Goal: Navigation & Orientation: Find specific page/section

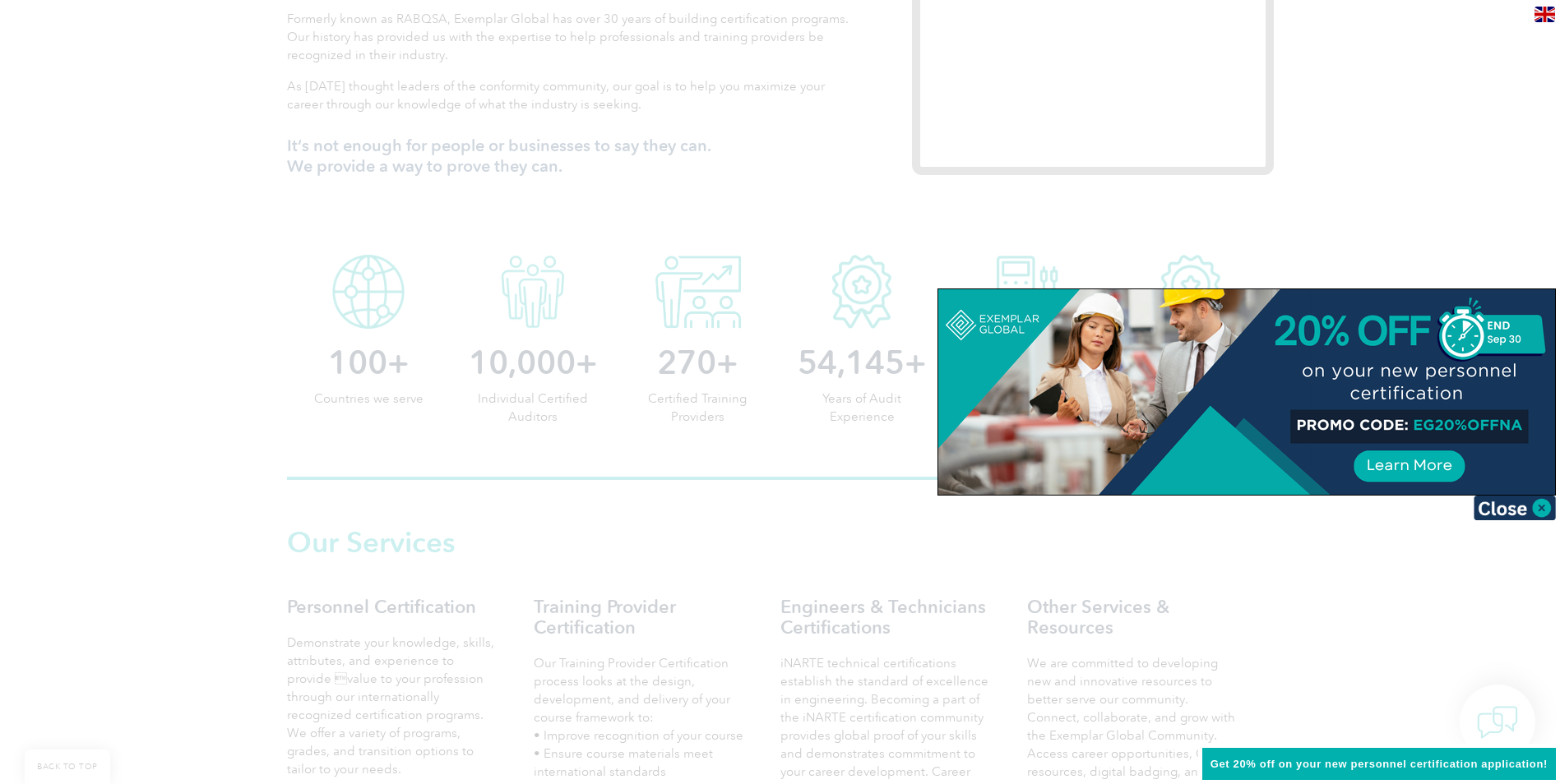
scroll to position [658, 0]
click at [1507, 506] on img at bounding box center [1515, 508] width 82 height 25
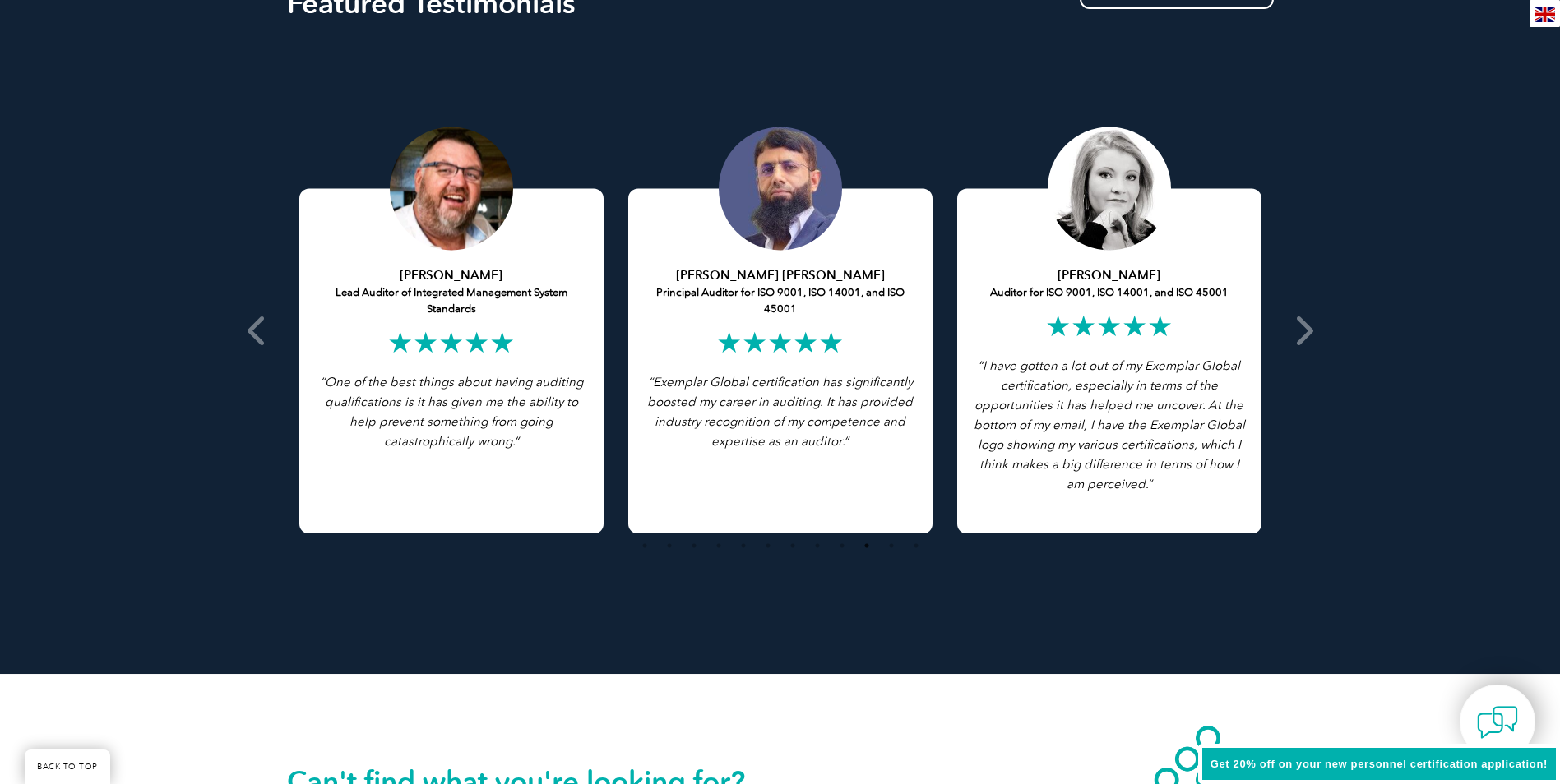
scroll to position [3207, 0]
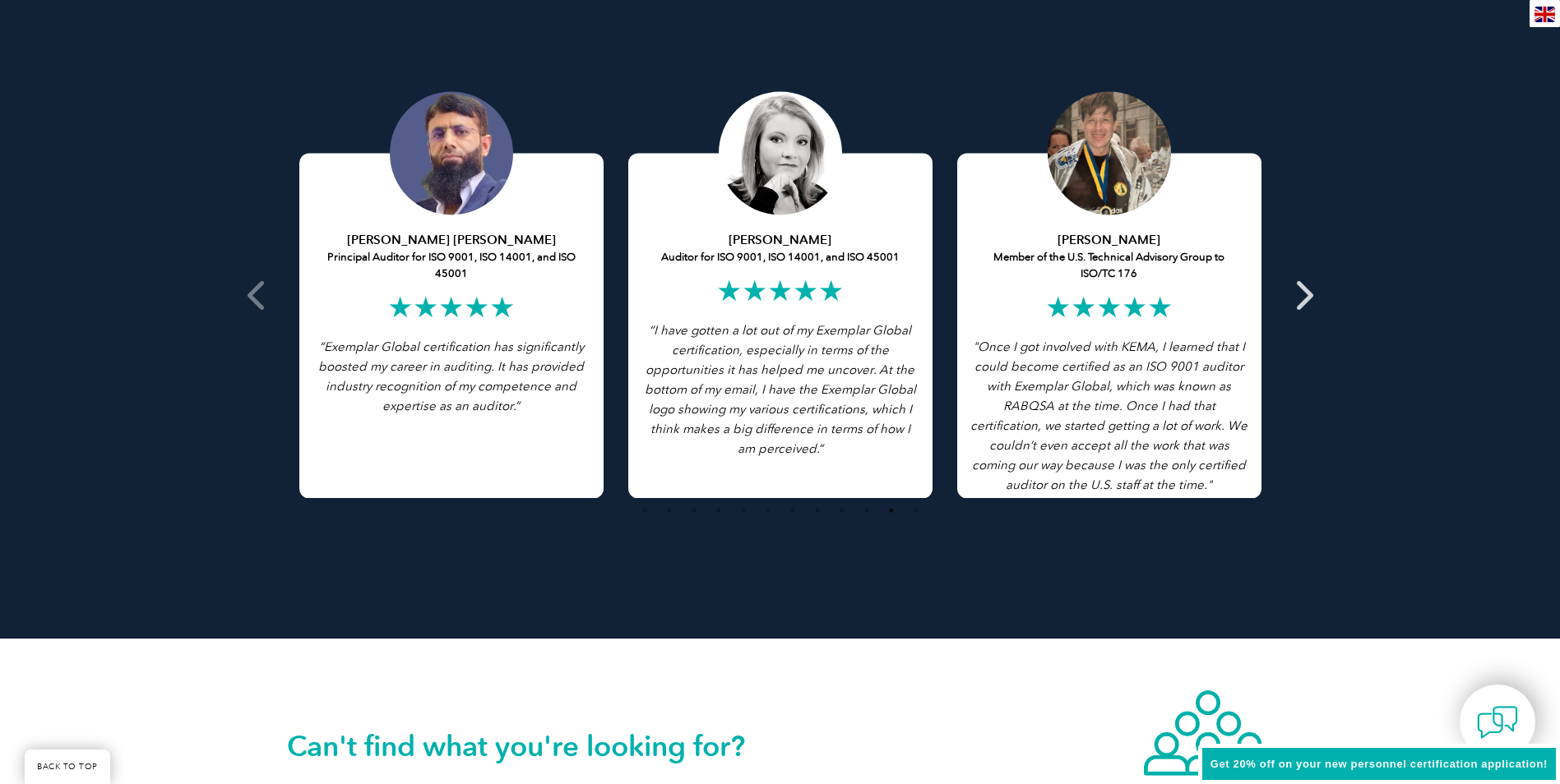
click at [1303, 295] on icon at bounding box center [1303, 295] width 21 height 0
click at [1302, 295] on icon at bounding box center [1303, 295] width 21 height 0
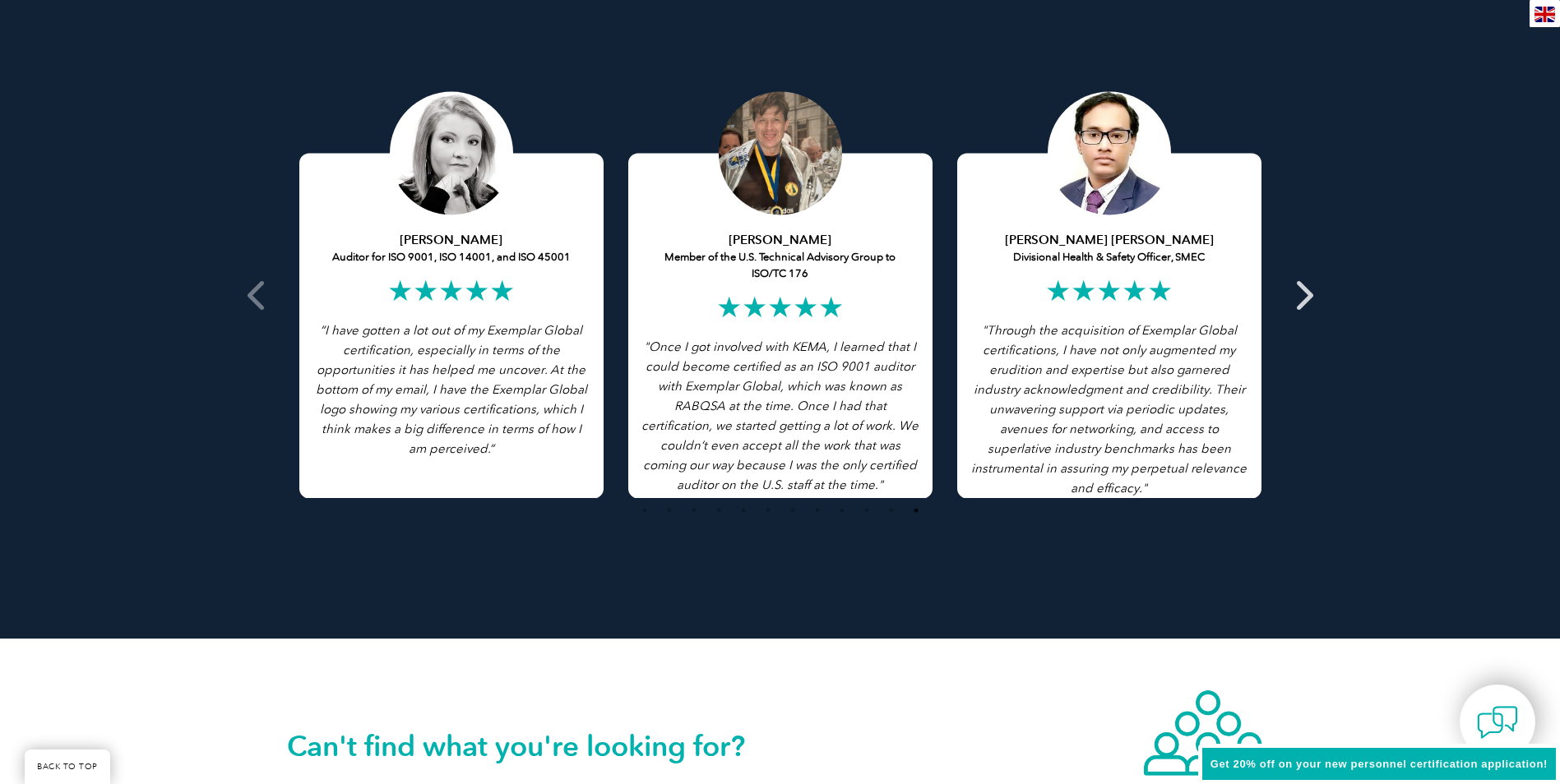
click at [1302, 295] on icon at bounding box center [1303, 295] width 21 height 0
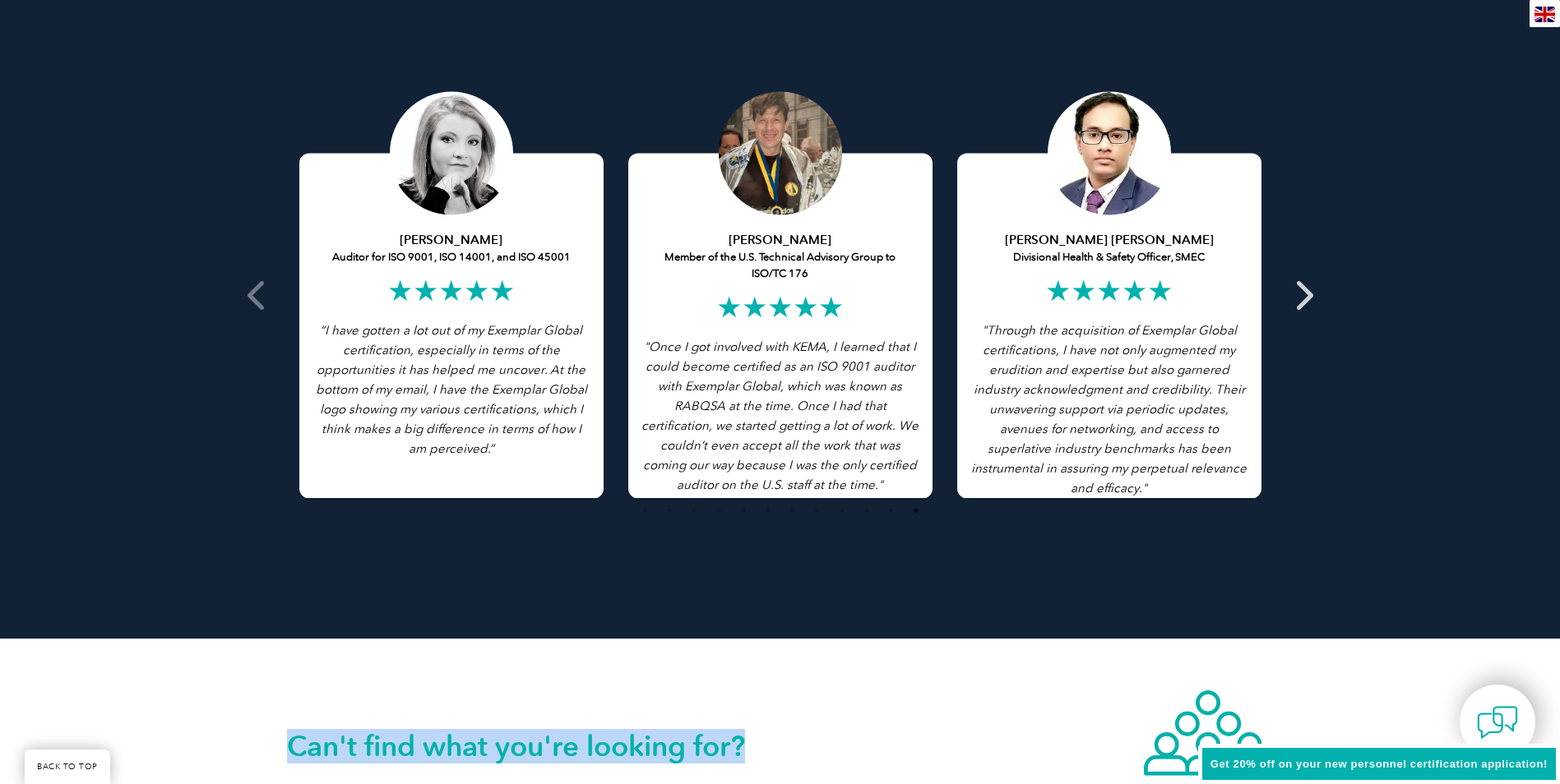
click at [1302, 295] on icon at bounding box center [1303, 295] width 21 height 0
